Goal: Information Seeking & Learning: Learn about a topic

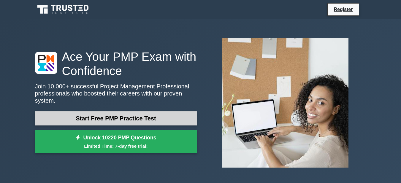
click at [138, 111] on link "Start Free PMP Practice Test" at bounding box center [116, 118] width 162 height 14
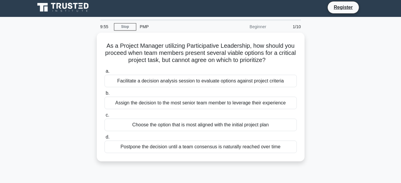
scroll to position [2, 0]
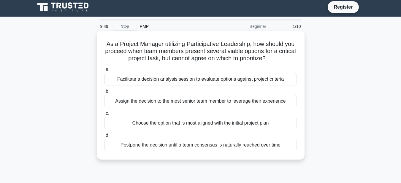
click at [111, 77] on div "Facilitate a decision analysis session to evaluate options against project crit…" at bounding box center [201, 79] width 193 height 12
click at [105, 72] on input "a. Facilitate a decision analysis session to evaluate options against project c…" at bounding box center [105, 70] width 0 height 4
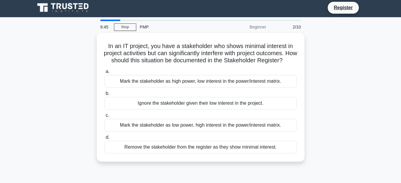
scroll to position [1, 0]
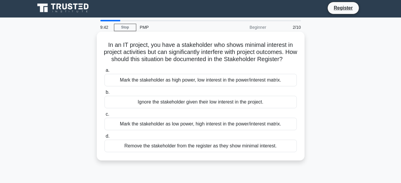
click at [168, 105] on div "Ignore the stakeholder given their low interest in the project." at bounding box center [201, 102] width 193 height 12
click at [105, 94] on input "b. Ignore the stakeholder given their low interest in the project." at bounding box center [105, 93] width 0 height 4
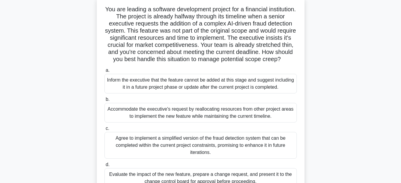
scroll to position [2, 0]
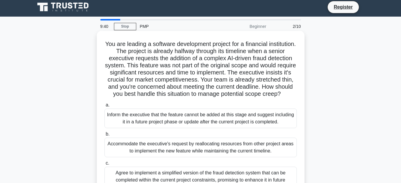
click at [168, 100] on div "You are leading a software development project for a financial institution. The…" at bounding box center [200, 131] width 203 height 196
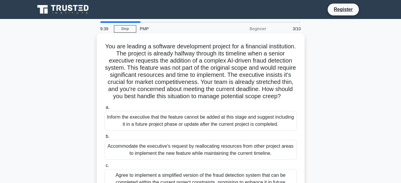
click at [179, 131] on div "Inform the executive that the feature cannot be added at this stage and suggest…" at bounding box center [201, 121] width 193 height 20
click at [105, 110] on input "a. Inform the executive that the feature cannot be added at this stage and sugg…" at bounding box center [105, 108] width 0 height 4
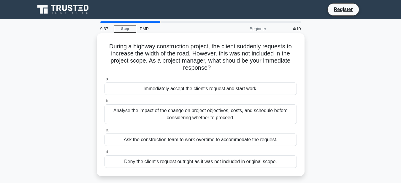
click at [179, 115] on div "Analyse the impact of the change on project objectives, costs, and schedule bef…" at bounding box center [201, 115] width 193 height 20
click at [105, 103] on input "b. Analyse the impact of the change on project objectives, costs, and schedule …" at bounding box center [105, 101] width 0 height 4
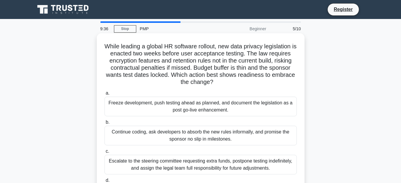
click at [177, 105] on div "Freeze development, push testing ahead as planned, and document the legislation…" at bounding box center [201, 107] width 193 height 20
click at [105, 95] on input "a. Freeze development, push testing ahead as planned, and document the legislat…" at bounding box center [105, 94] width 0 height 4
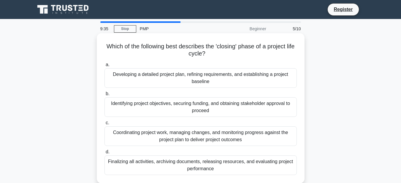
click at [195, 146] on div "Coordinating project work, managing changes, and monitoring progress against th…" at bounding box center [201, 137] width 193 height 20
click at [105, 125] on input "c. Coordinating project work, managing changes, and monitoring progress against…" at bounding box center [105, 123] width 0 height 4
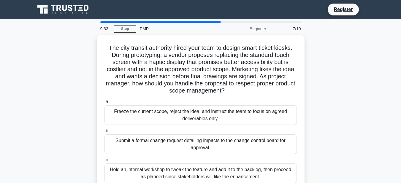
click at [195, 118] on div "Freeze the current scope, reject the idea, and instruct the team to focus on ag…" at bounding box center [201, 115] width 193 height 20
click at [105, 104] on input "a. Freeze the current scope, reject the idea, and instruct the team to focus on…" at bounding box center [105, 102] width 0 height 4
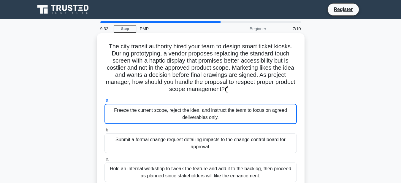
click at [200, 145] on div "Submit a formal change request detailing impacts to the change control board fo…" at bounding box center [201, 144] width 193 height 20
click at [105, 132] on input "b. Submit a formal change request detailing impacts to the change control board…" at bounding box center [105, 130] width 0 height 4
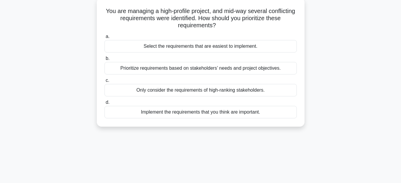
scroll to position [37, 0]
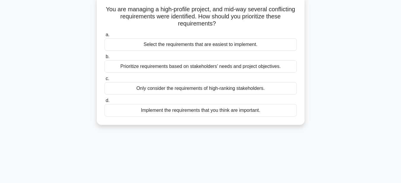
click at [190, 107] on div "Implement the requirements that you think are important." at bounding box center [201, 110] width 193 height 12
click at [105, 103] on input "d. Implement the requirements that you think are important." at bounding box center [105, 101] width 0 height 4
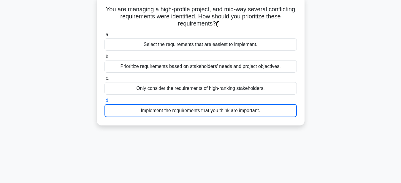
scroll to position [0, 0]
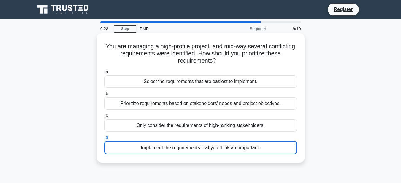
click at [192, 106] on div "Prioritize requirements based on stakeholders’ needs and project objectives." at bounding box center [201, 103] width 193 height 12
click at [105, 96] on input "b. Prioritize requirements based on stakeholders’ needs and project objectives." at bounding box center [105, 94] width 0 height 4
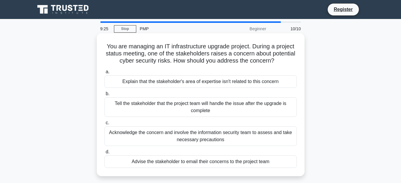
click at [182, 78] on div "Explain that the stakeholder's area of expertise isn't related to this concern" at bounding box center [201, 81] width 193 height 12
click at [105, 74] on input "a. Explain that the stakeholder's area of expertise isn't related to this conce…" at bounding box center [105, 72] width 0 height 4
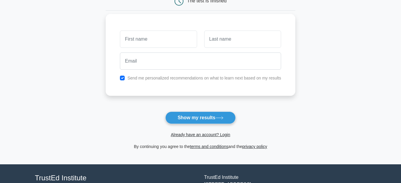
scroll to position [67, 0]
